Goal: Task Accomplishment & Management: Manage account settings

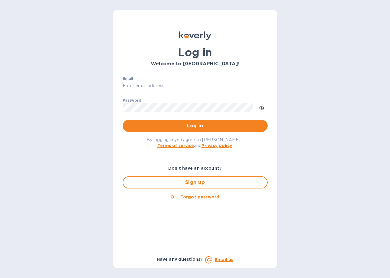
click at [140, 83] on input "Email" at bounding box center [195, 85] width 145 height 9
type input "accounting@naturahealthproducts.com"
click at [70, 111] on div "Log in Welcome to Koverly! Email accounting@naturahealthproducts.com ​ Password…" at bounding box center [195, 139] width 390 height 278
click at [263, 107] on icon "toggle password visibility" at bounding box center [261, 107] width 5 height 3
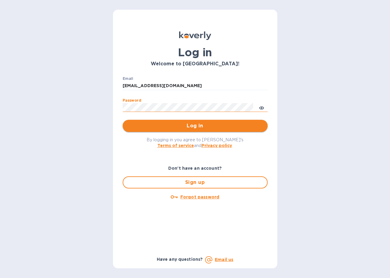
click at [205, 127] on span "Log in" at bounding box center [195, 125] width 135 height 7
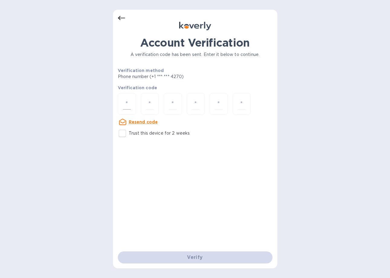
click at [130, 105] on input "number" at bounding box center [127, 103] width 8 height 11
type input "8"
type input "1"
type input "8"
type input "6"
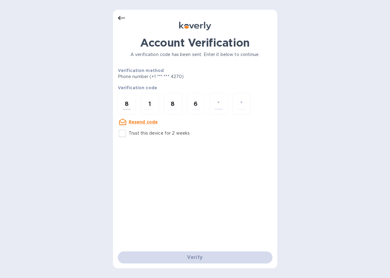
type input "2"
type input "5"
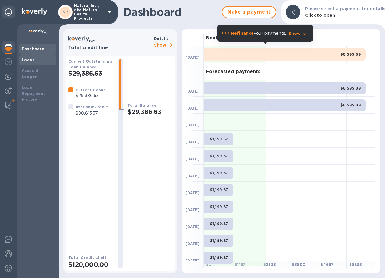
click at [34, 60] on div "Loans" at bounding box center [38, 60] width 32 height 6
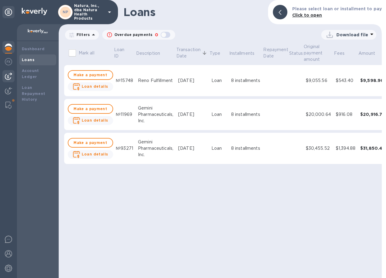
click at [10, 75] on img at bounding box center [8, 76] width 7 height 7
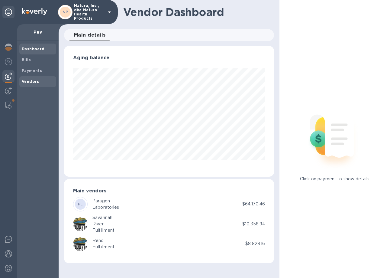
scroll to position [131, 210]
click at [37, 81] on b "Vendors" at bounding box center [31, 81] width 18 height 5
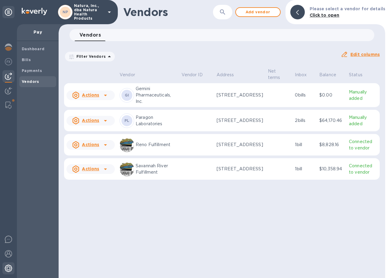
click at [11, 267] on img at bounding box center [8, 267] width 7 height 7
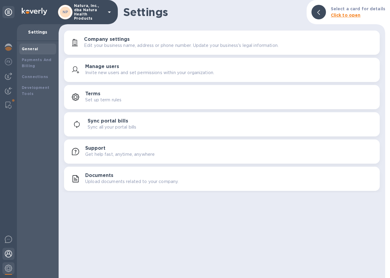
click at [11, 251] on img at bounding box center [8, 253] width 7 height 7
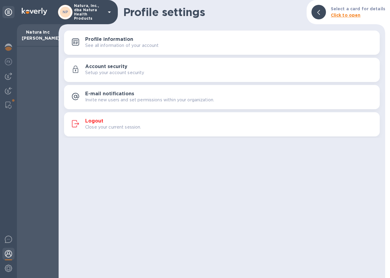
click at [111, 120] on div "Logout Close your current session." at bounding box center [230, 124] width 290 height 12
